Goal: Task Accomplishment & Management: Manage account settings

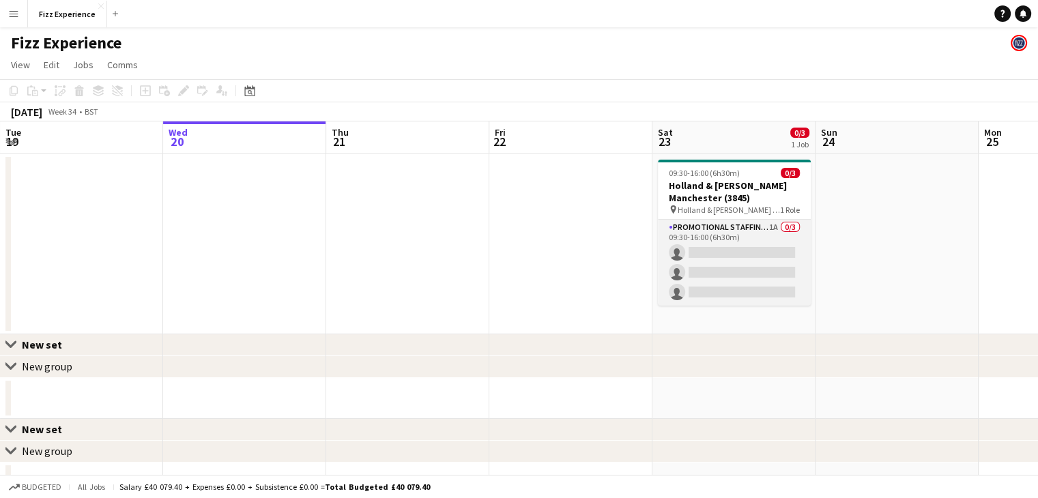
click at [727, 224] on app-card-role "Promotional Staffing (Brand Ambassadors) 1A 0/3 09:30-16:00 (6h30m) single-neut…" at bounding box center [734, 263] width 153 height 86
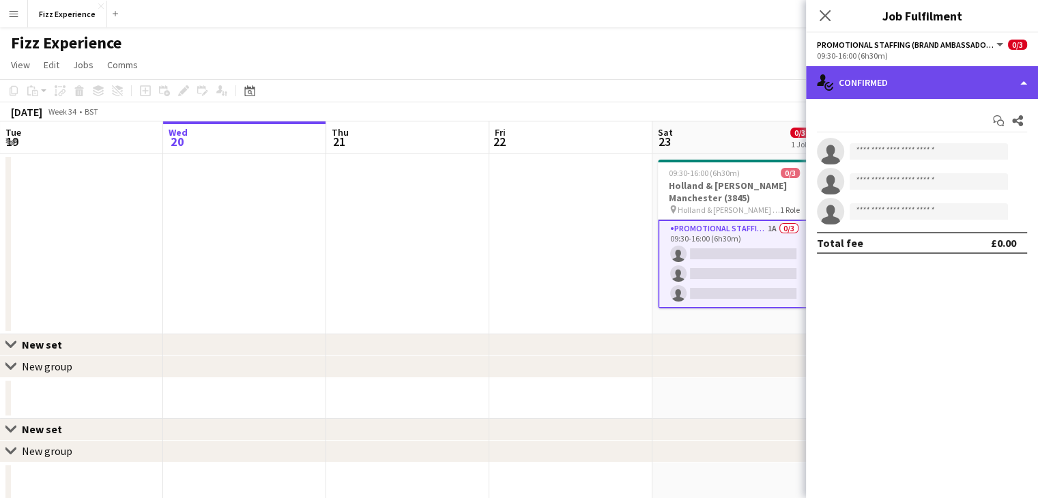
click at [908, 88] on div "single-neutral-actions-check-2 Confirmed" at bounding box center [922, 82] width 232 height 33
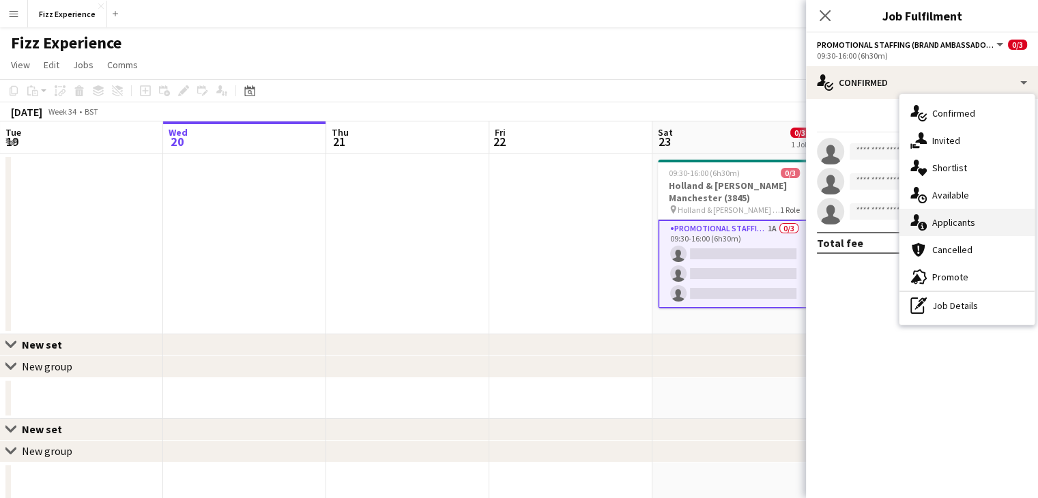
click at [946, 219] on div "single-neutral-actions-information Applicants" at bounding box center [966, 222] width 135 height 27
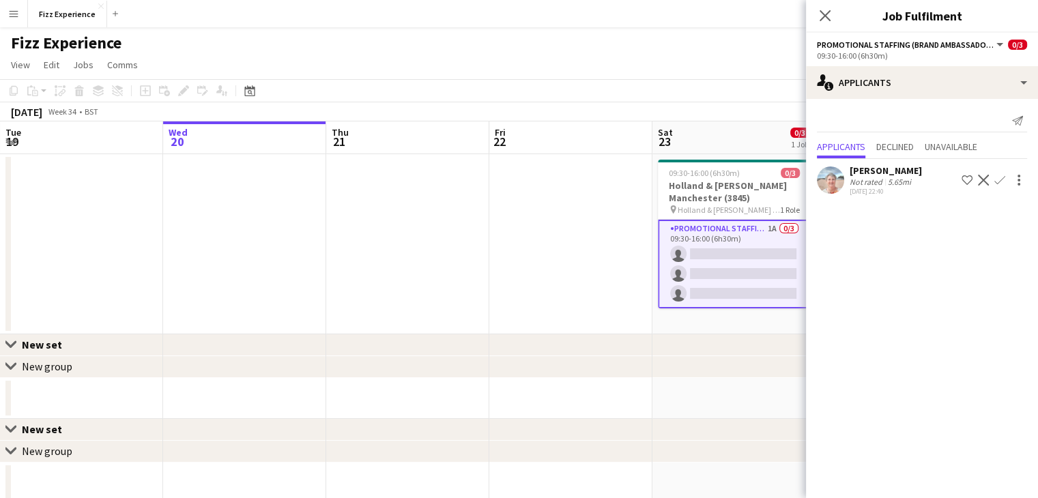
click at [1001, 182] on app-icon "Confirm" at bounding box center [999, 180] width 11 height 11
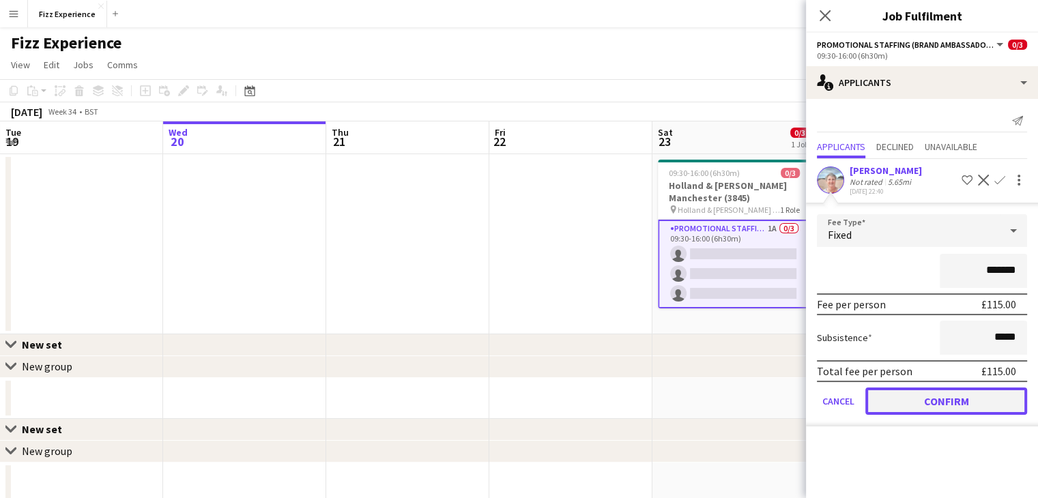
click at [935, 399] on button "Confirm" at bounding box center [946, 400] width 162 height 27
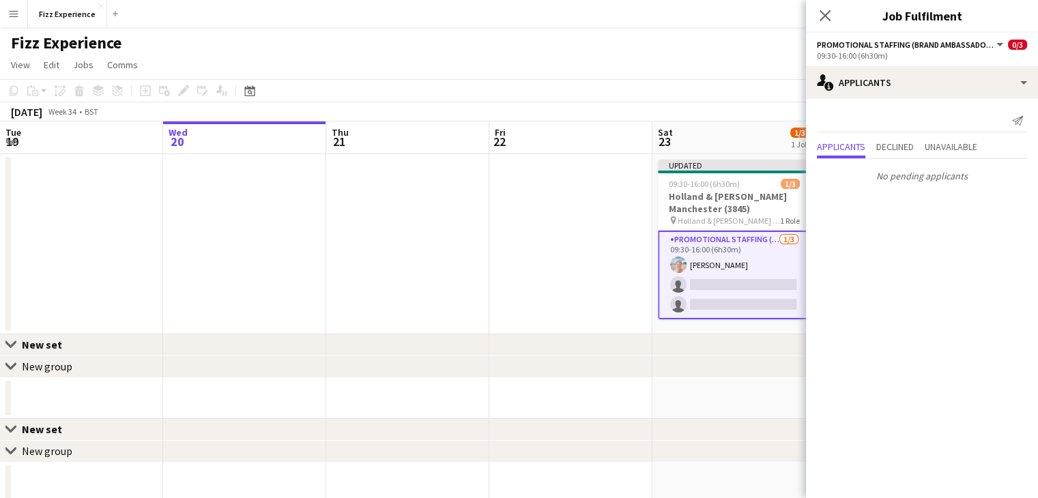
click at [616, 245] on app-date-cell at bounding box center [570, 244] width 163 height 180
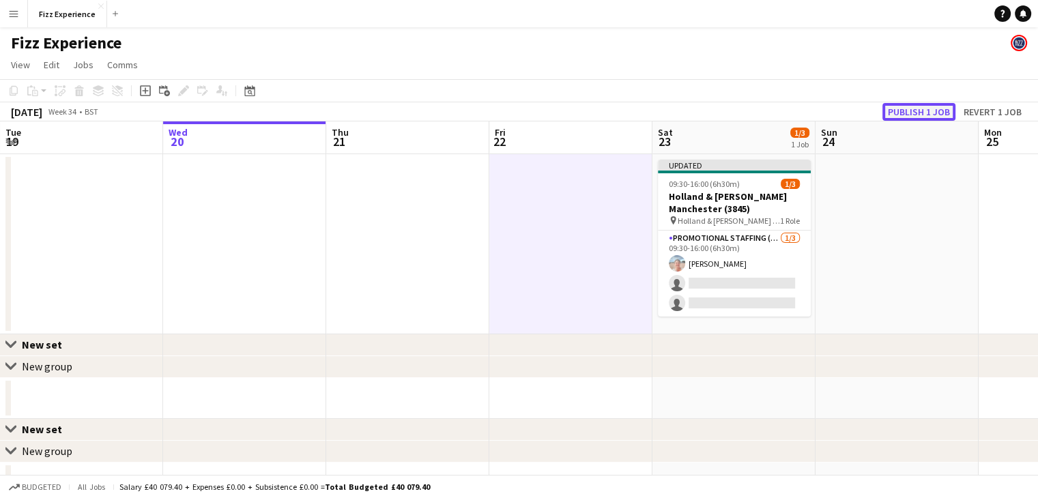
click at [908, 114] on button "Publish 1 job" at bounding box center [918, 112] width 73 height 18
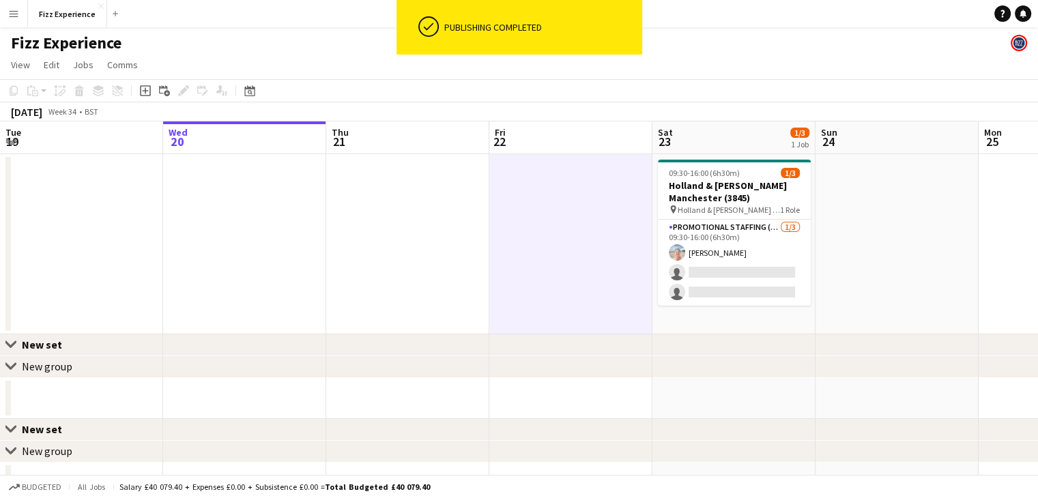
click at [20, 18] on button "Menu" at bounding box center [13, 13] width 27 height 27
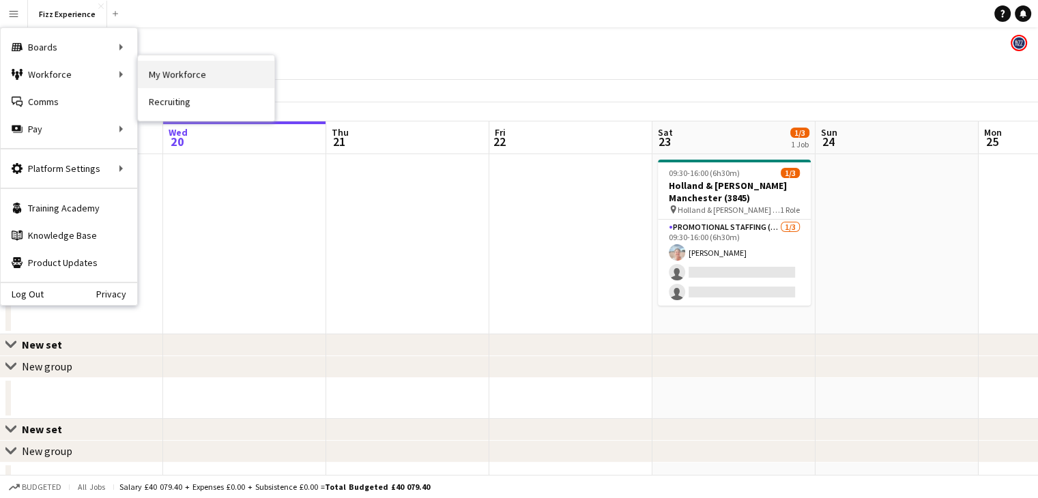
click at [162, 75] on link "My Workforce" at bounding box center [206, 74] width 136 height 27
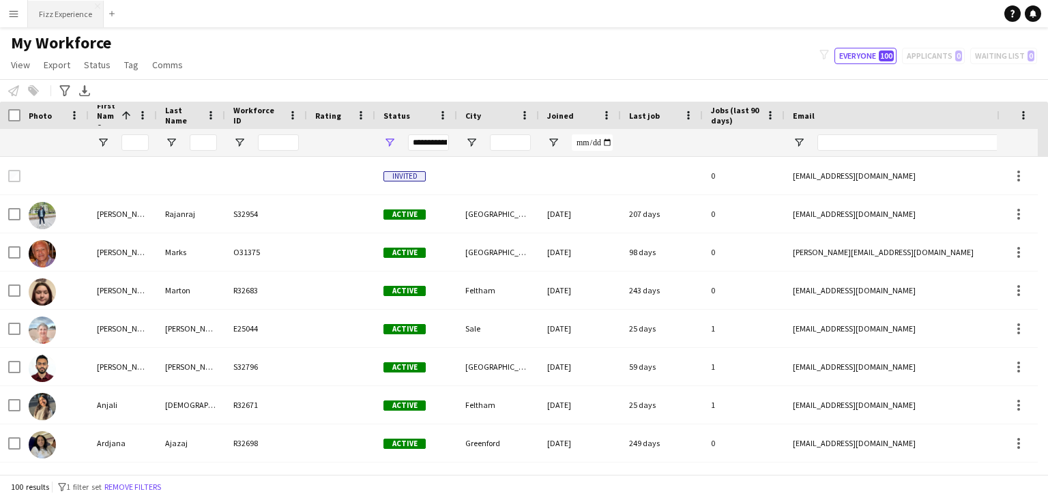
click at [67, 13] on button "Fizz Experience Close" at bounding box center [66, 14] width 76 height 27
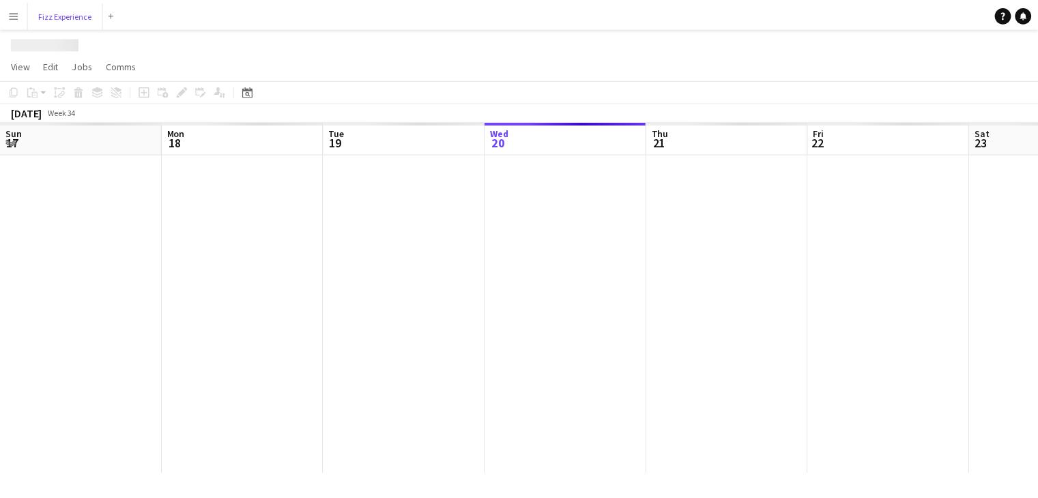
scroll to position [0, 326]
